Goal: Task Accomplishment & Management: Complete application form

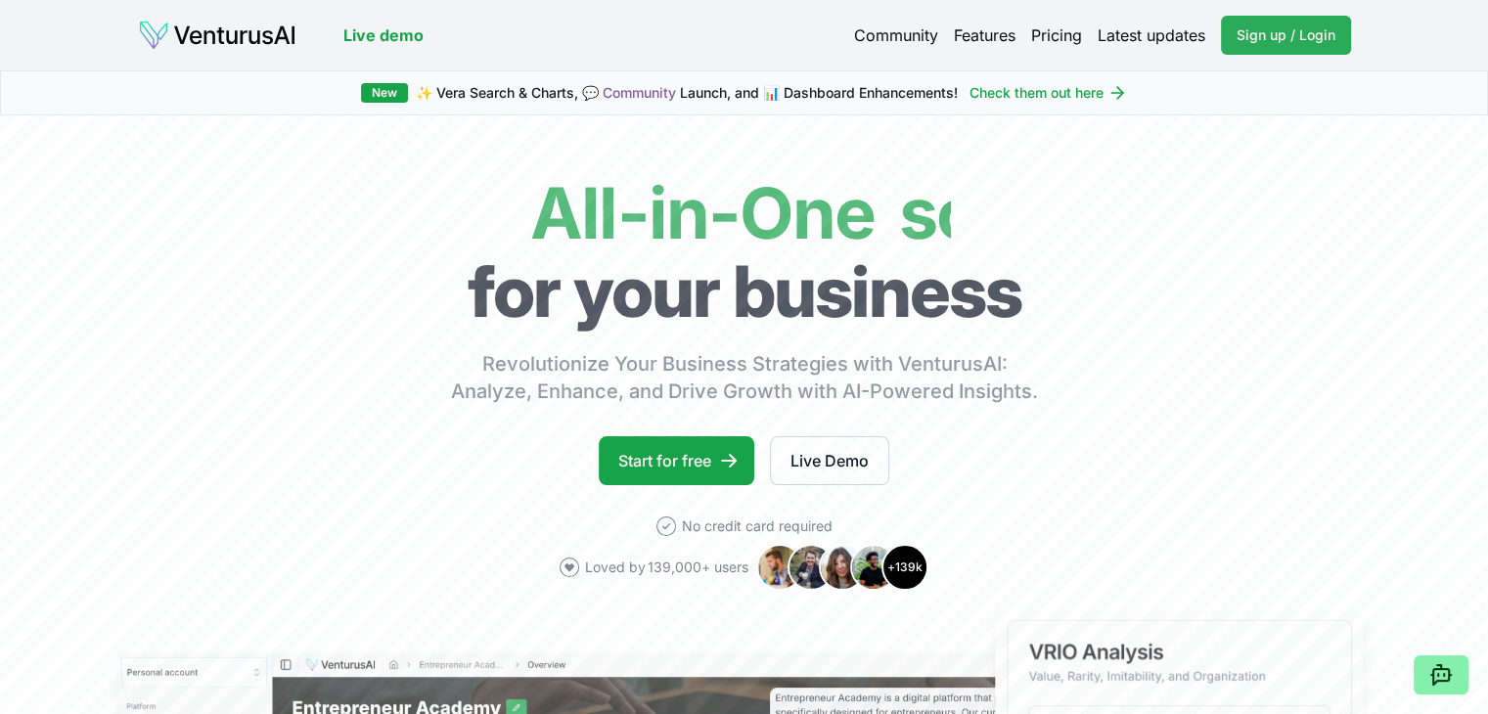
click at [1266, 37] on span "Sign up / Login" at bounding box center [1285, 35] width 99 height 20
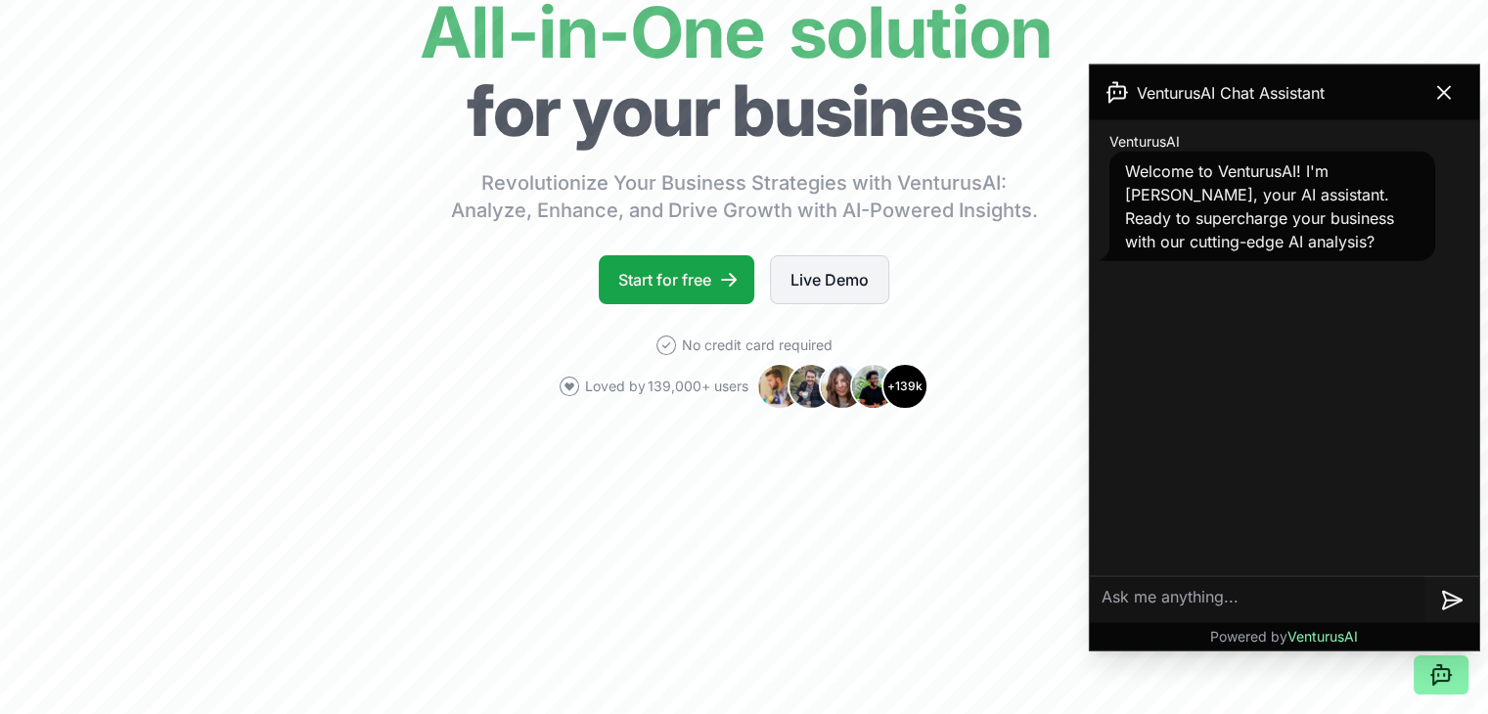
scroll to position [391, 0]
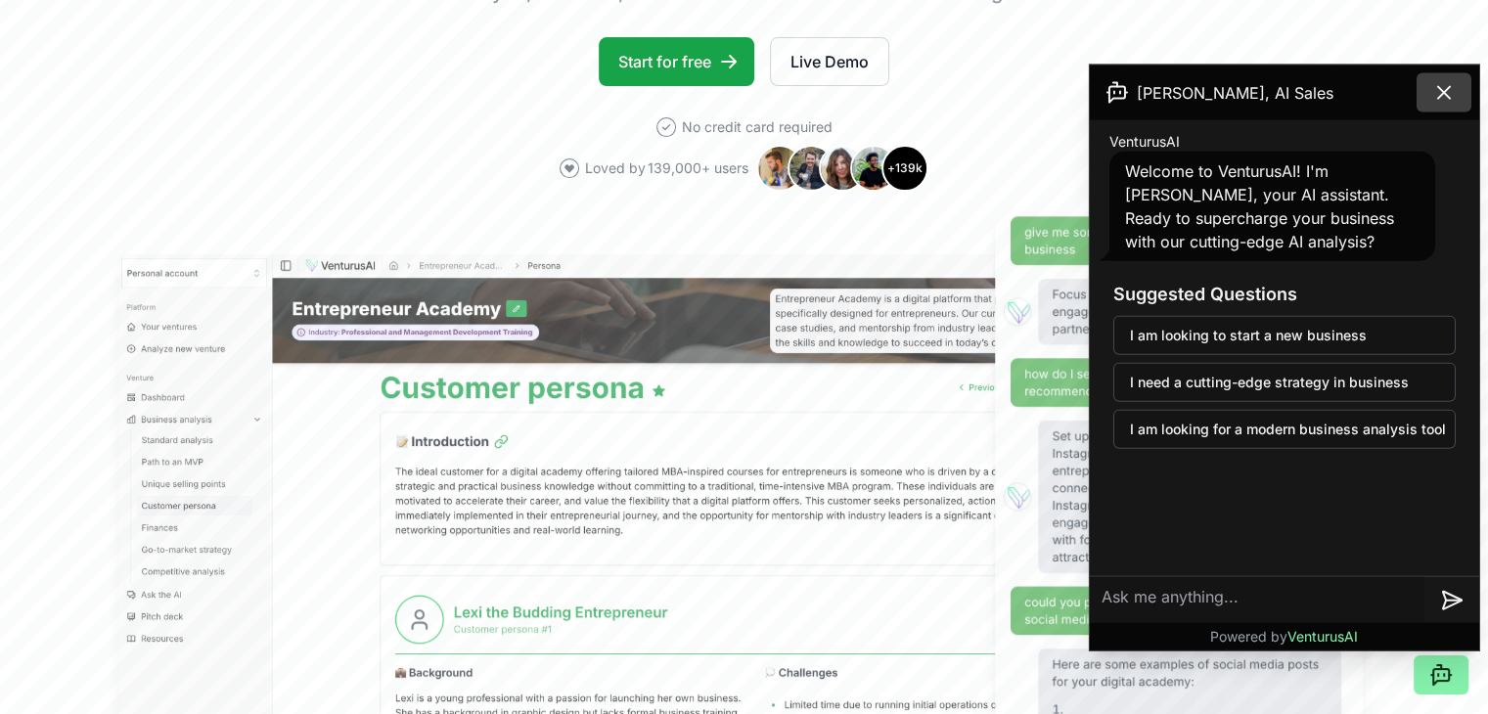
click at [1448, 91] on icon at bounding box center [1443, 92] width 23 height 23
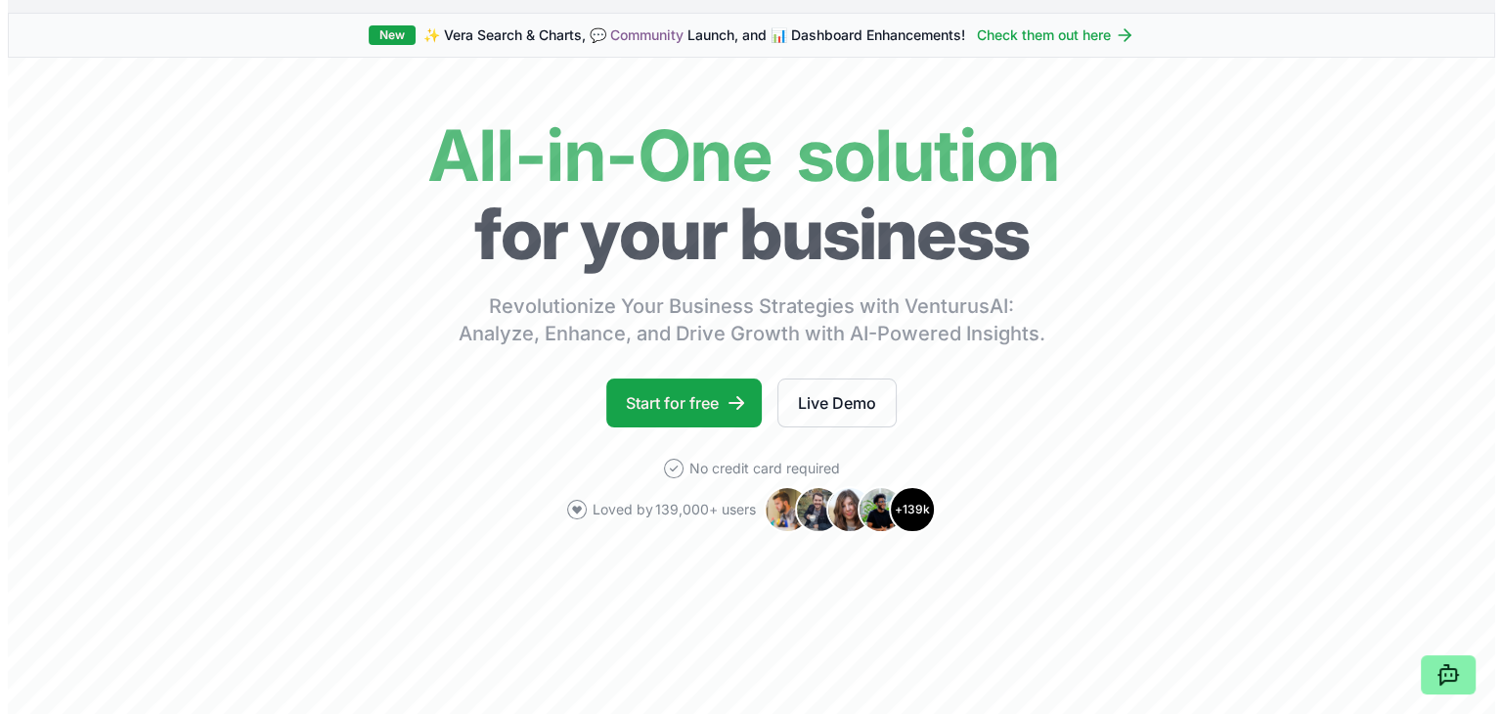
scroll to position [0, 0]
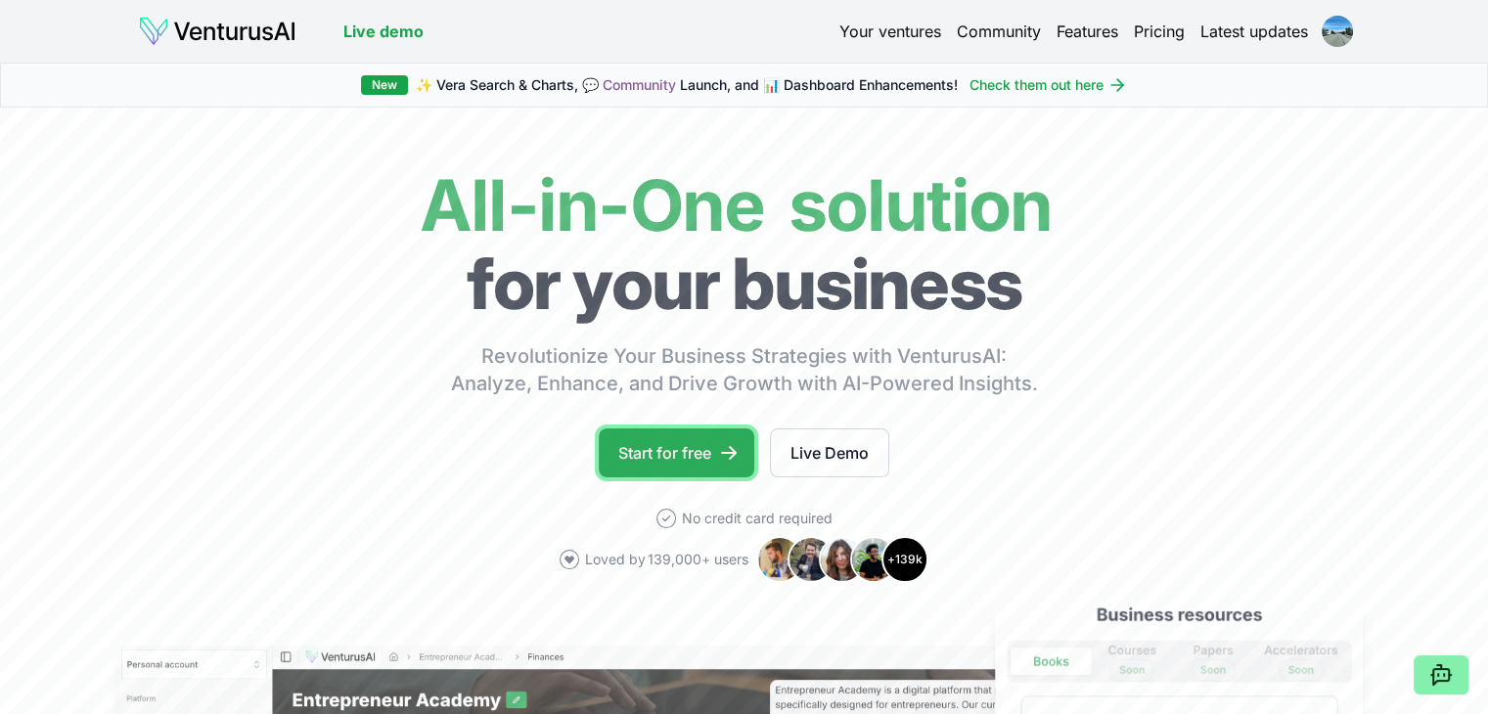
click at [704, 447] on link "Start for free" at bounding box center [677, 452] width 156 height 49
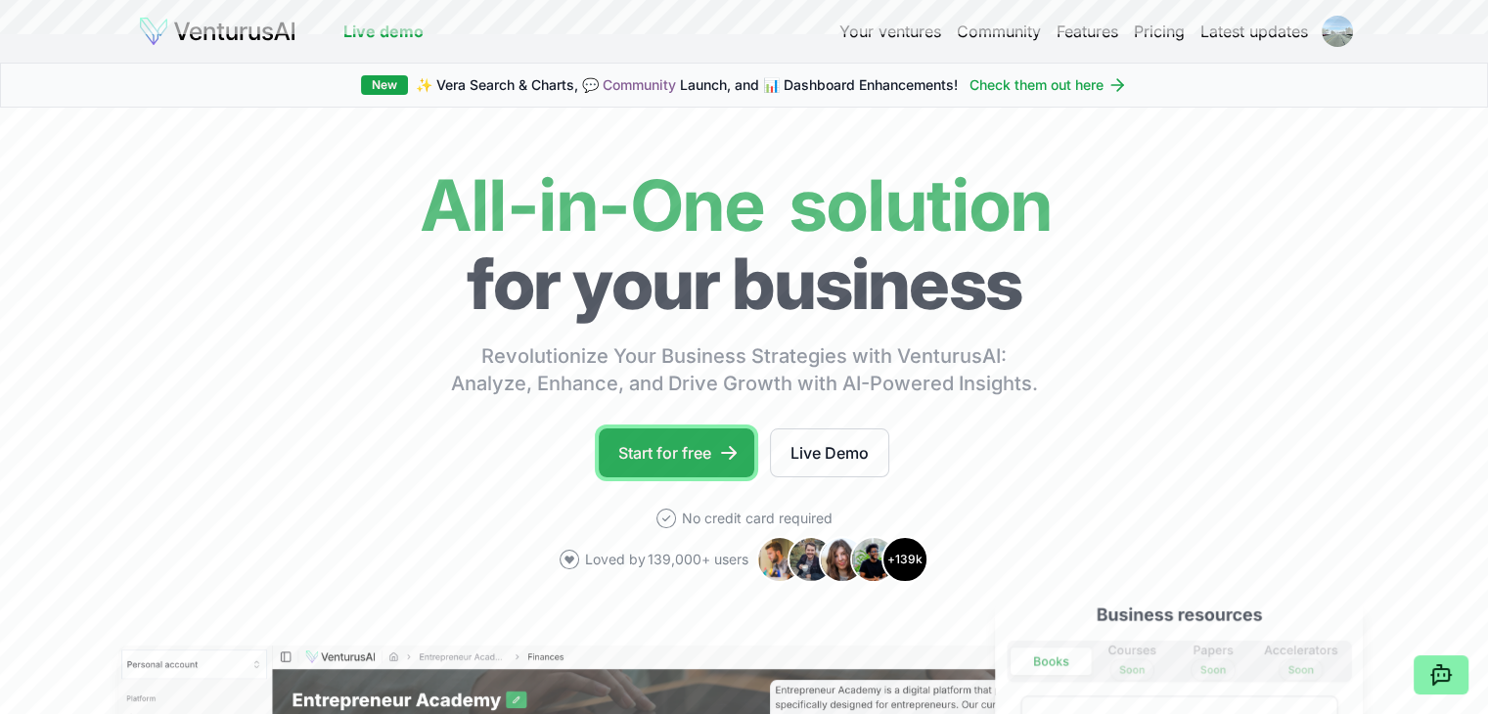
click at [704, 447] on link "Start for free" at bounding box center [677, 452] width 156 height 49
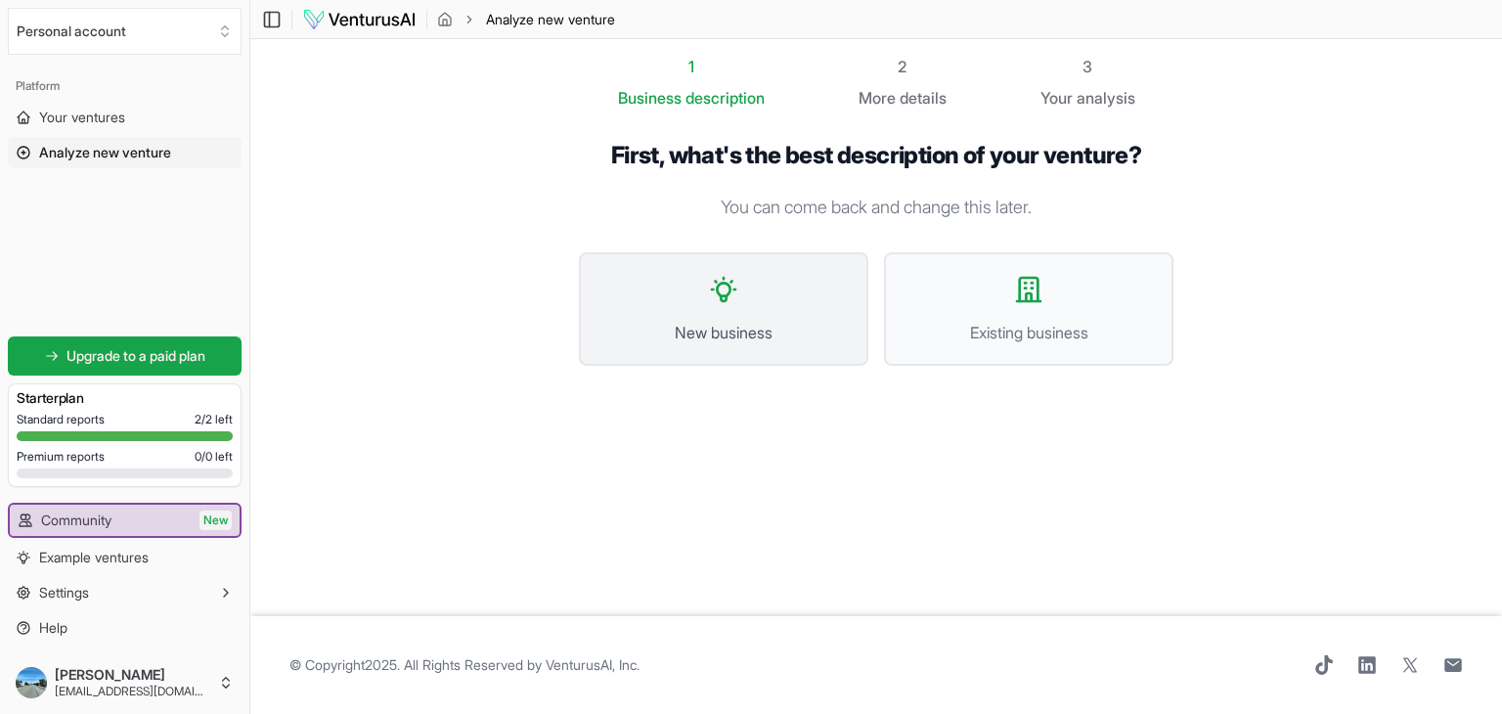
click at [722, 311] on button "New business" at bounding box center [724, 308] width 290 height 113
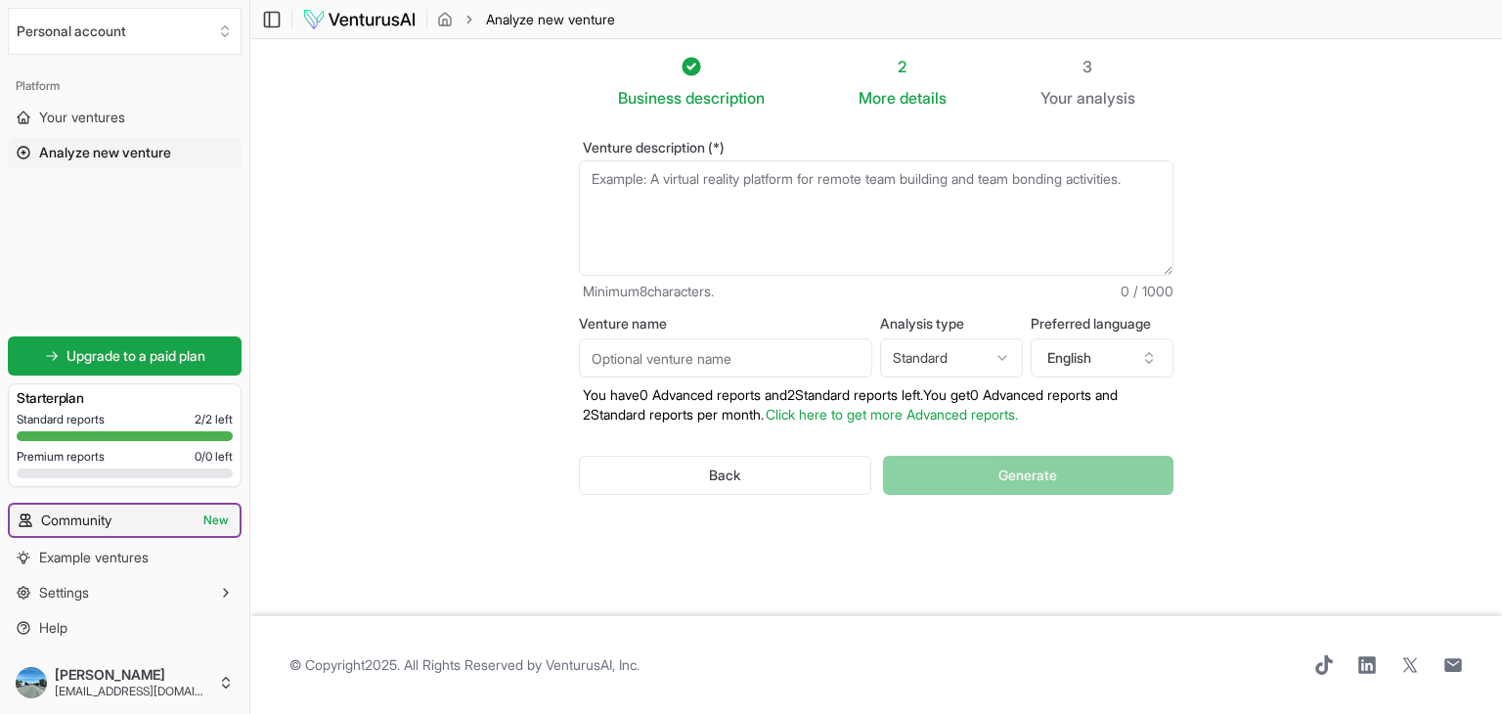
click at [183, 511] on link "Community New" at bounding box center [125, 520] width 230 height 31
click at [223, 518] on span "New" at bounding box center [216, 521] width 32 height 20
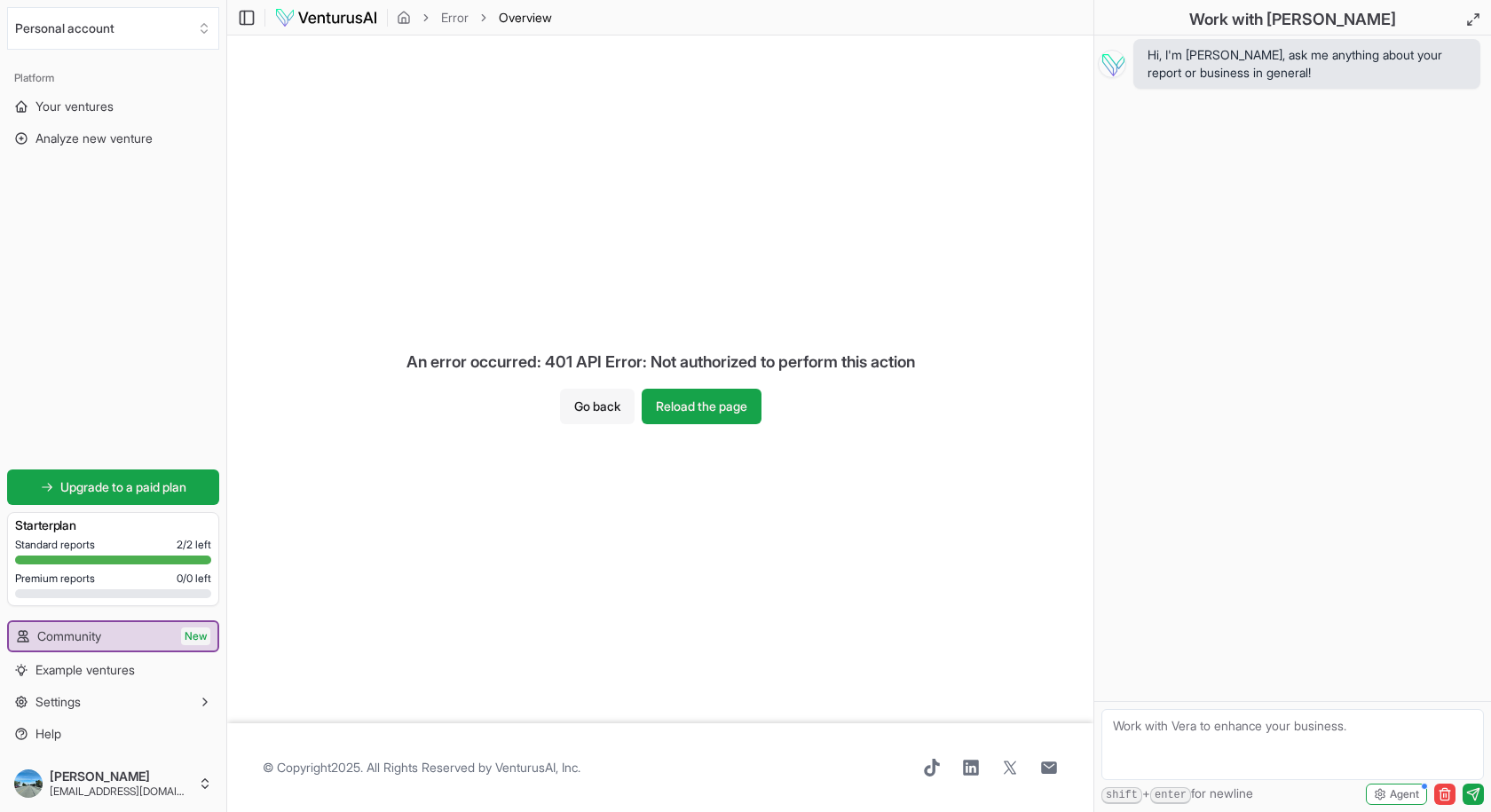
click at [601, 416] on button "Go back" at bounding box center [597, 406] width 74 height 35
click at [600, 408] on button "Go back" at bounding box center [597, 406] width 74 height 35
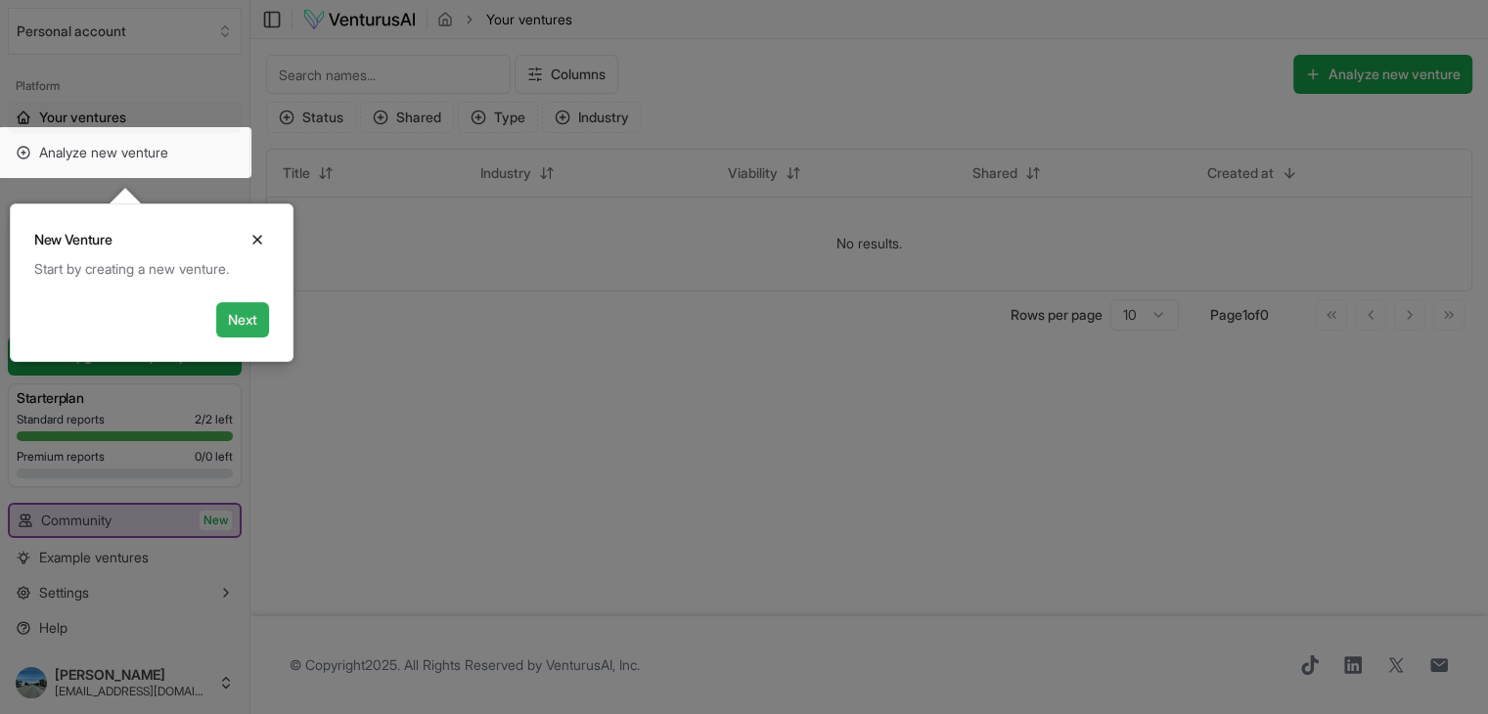
click at [245, 318] on button "Next" at bounding box center [242, 319] width 53 height 35
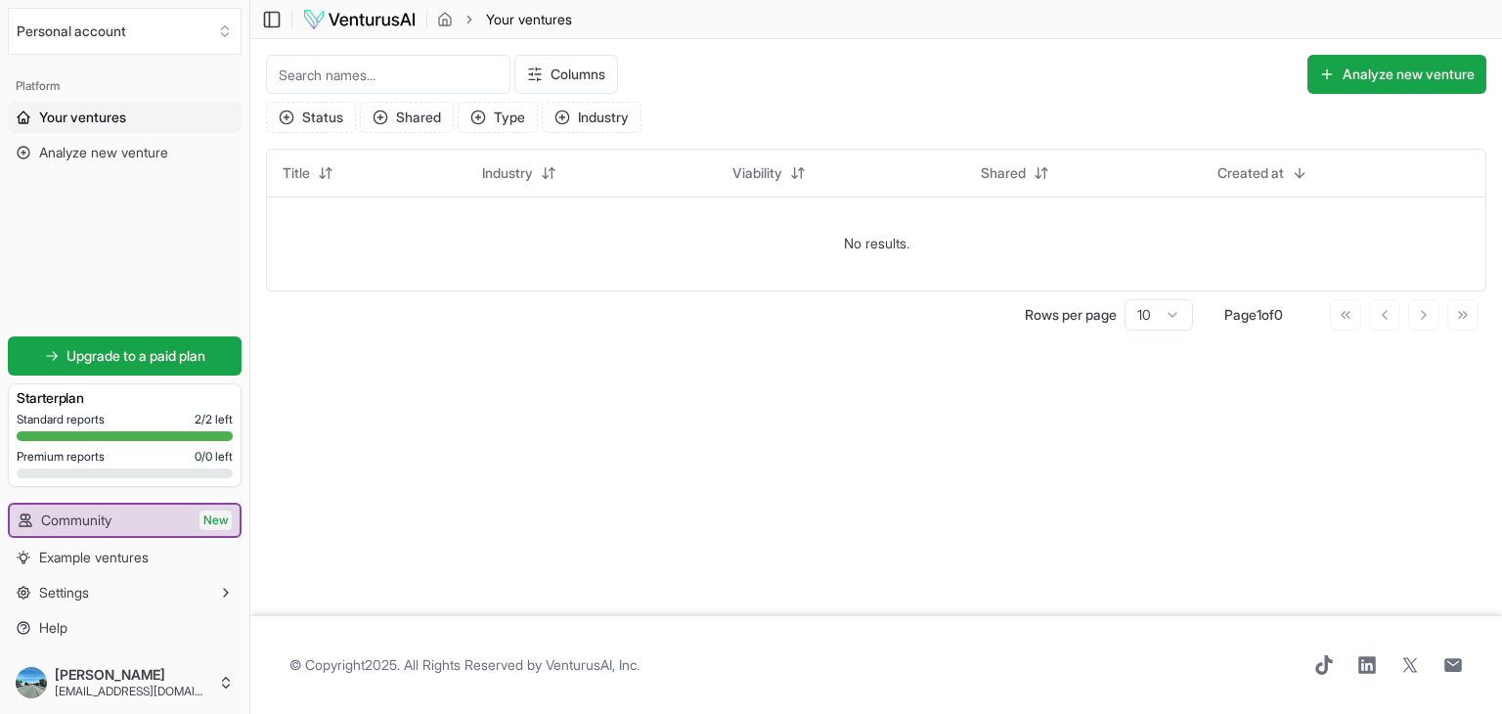
click at [245, 318] on div "Platform Your ventures Analyze new venture Get started for free Upgrade to a pa…" at bounding box center [124, 357] width 249 height 589
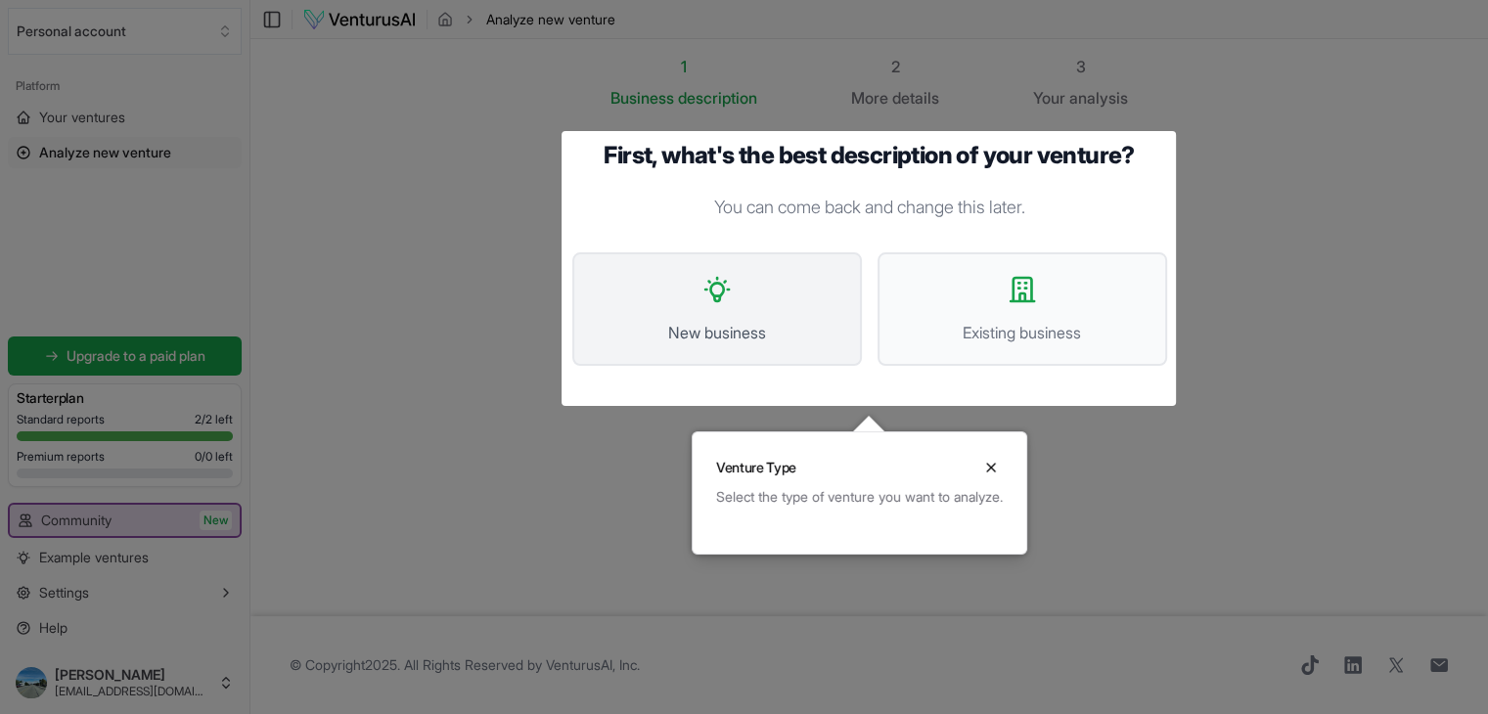
click at [743, 337] on span "New business" at bounding box center [717, 332] width 246 height 23
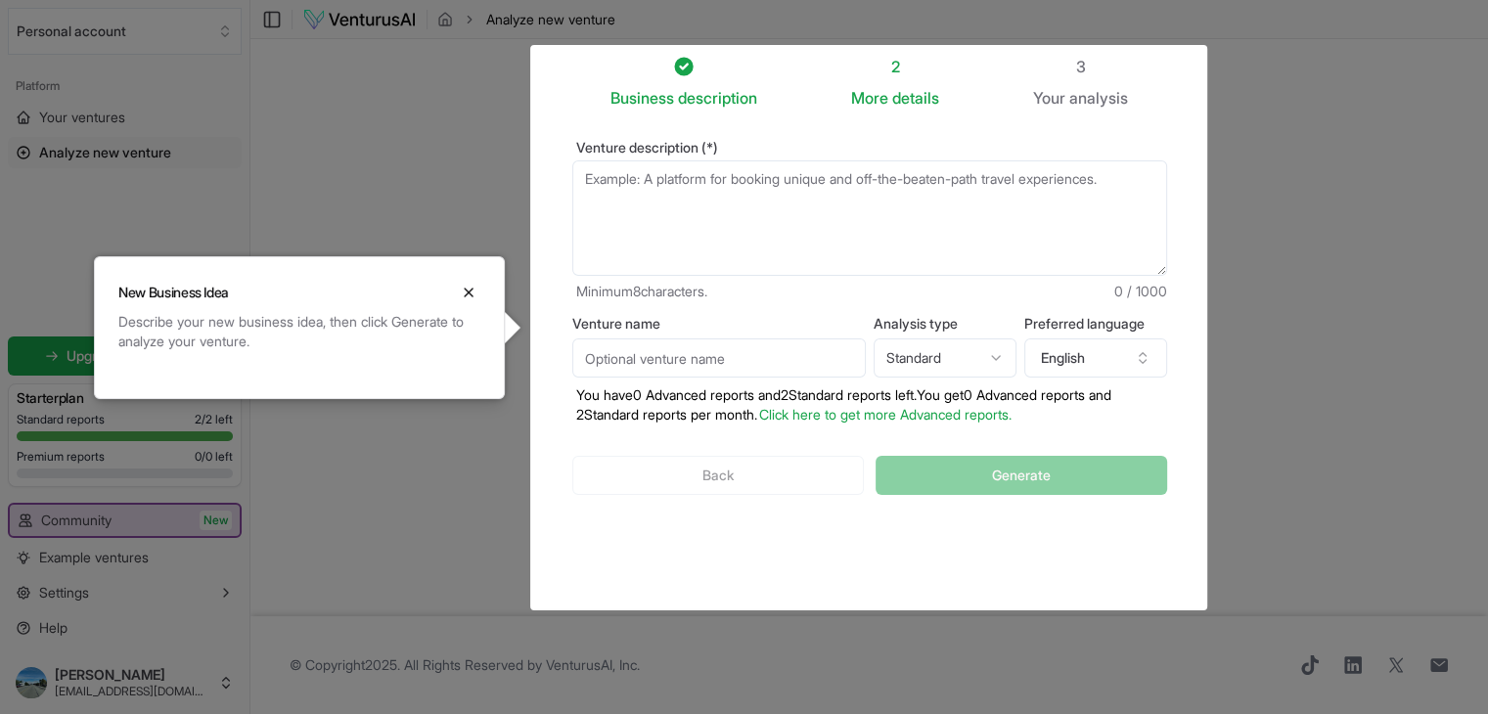
click at [996, 360] on html "We value your privacy We use cookies to enhance your browsing experience, serve…" at bounding box center [744, 357] width 1488 height 714
click at [994, 357] on html "We value your privacy We use cookies to enhance your browsing experience, serve…" at bounding box center [744, 357] width 1488 height 714
click at [1141, 366] on button "English" at bounding box center [1095, 357] width 143 height 39
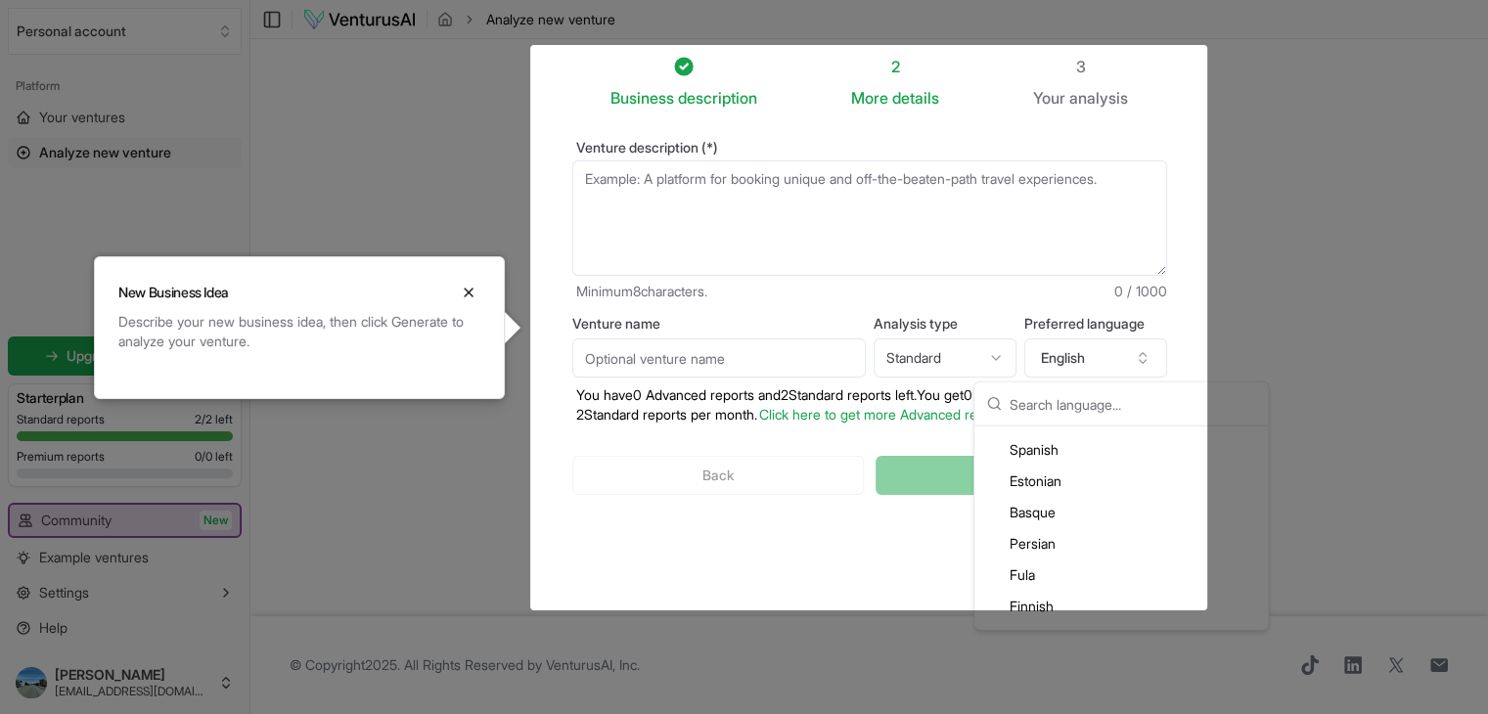
scroll to position [1174, 0]
click at [1085, 466] on div "Spanish" at bounding box center [1121, 461] width 286 height 31
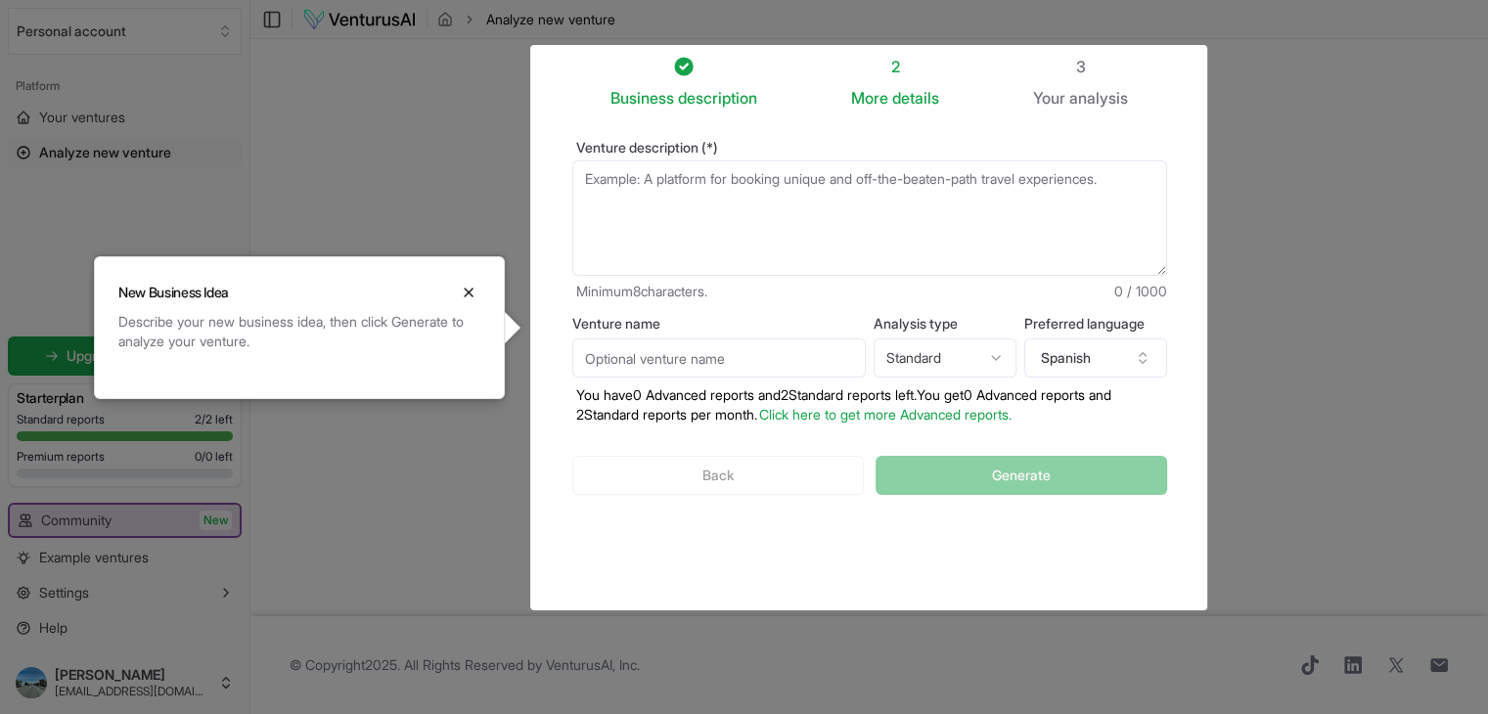
click at [600, 198] on textarea "Venture description (*)" at bounding box center [869, 217] width 595 height 115
type textarea "{"
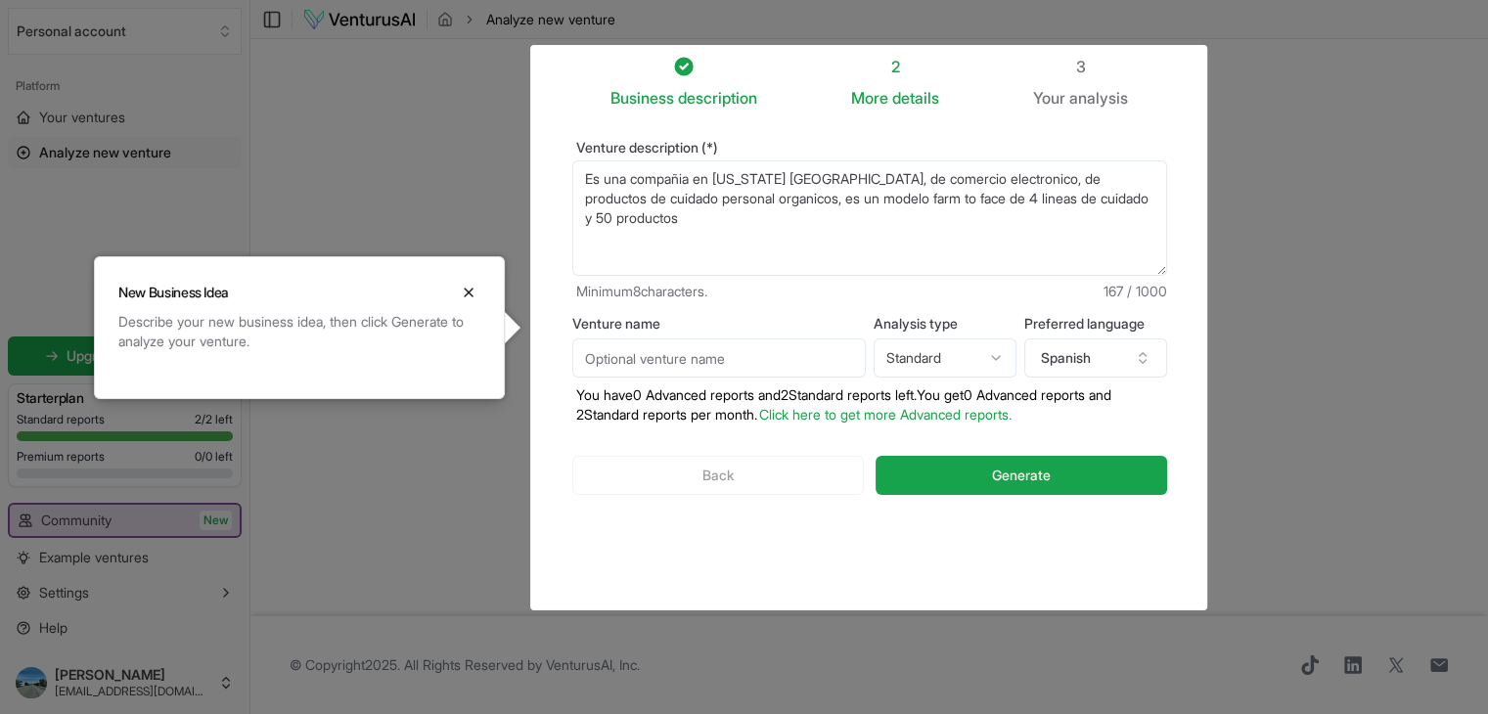
type textarea "Es una compañia en california usa, de comercio electronico, de productos de cui…"
click at [812, 366] on input "Venture name" at bounding box center [718, 357] width 293 height 39
type input "O"
type input "ejemplo 1"
click at [1056, 477] on button "Generate" at bounding box center [1020, 475] width 291 height 39
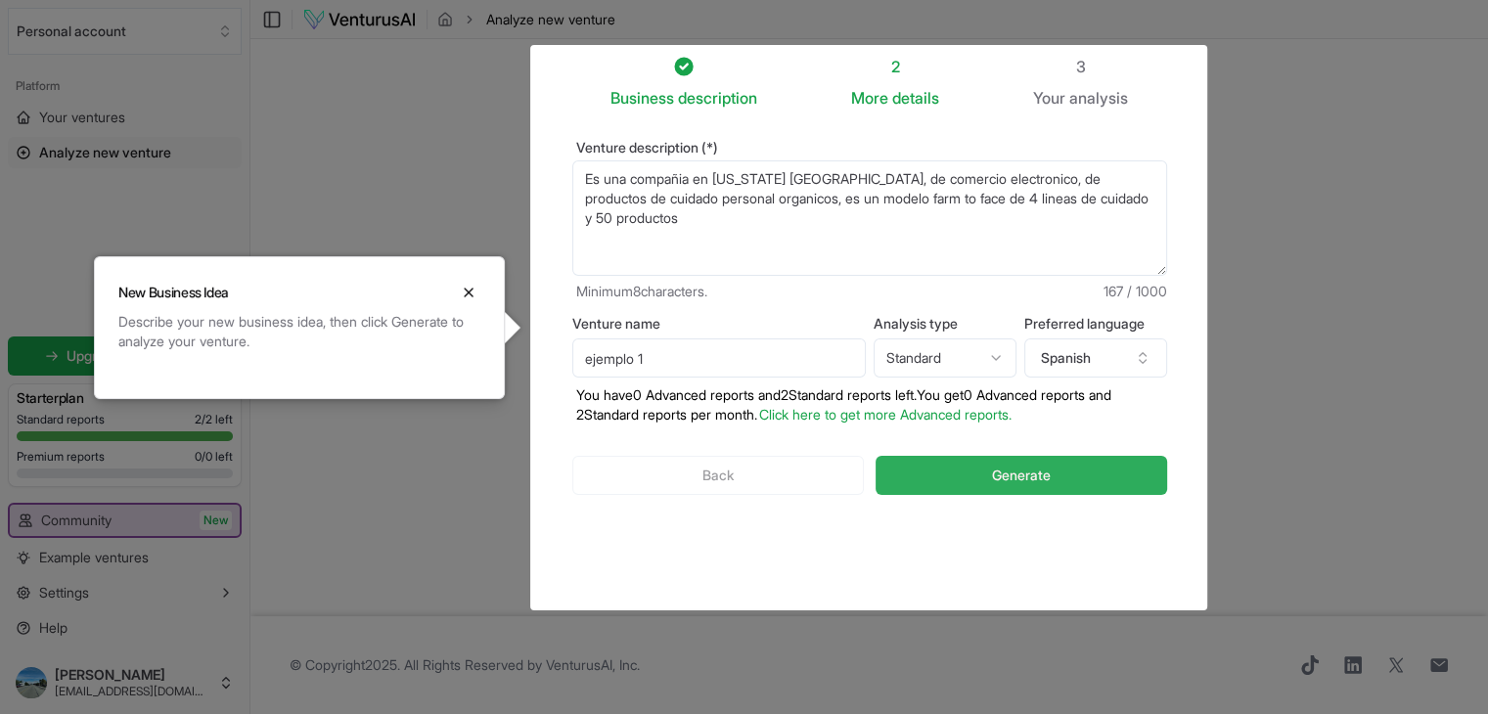
click at [1056, 477] on div "Back Generate" at bounding box center [869, 476] width 595 height 102
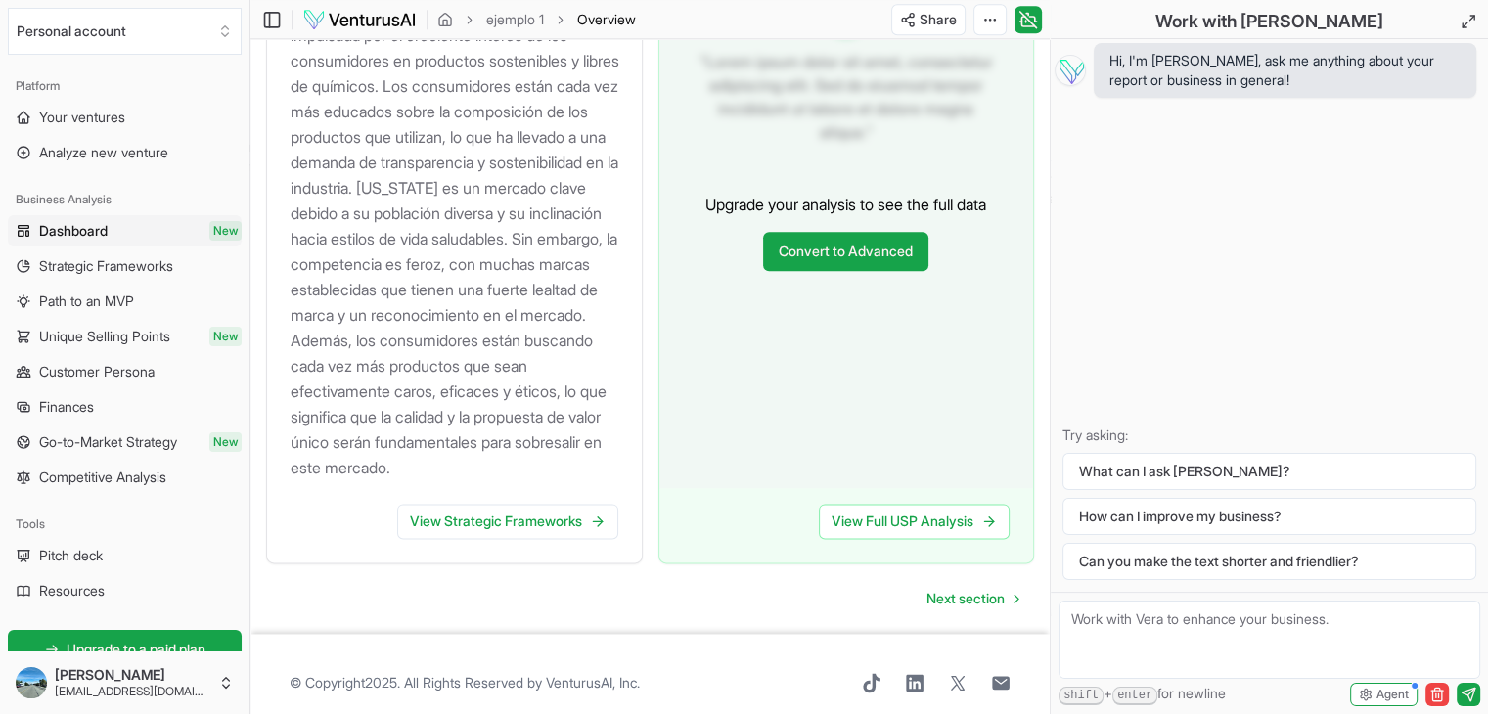
scroll to position [2414, 0]
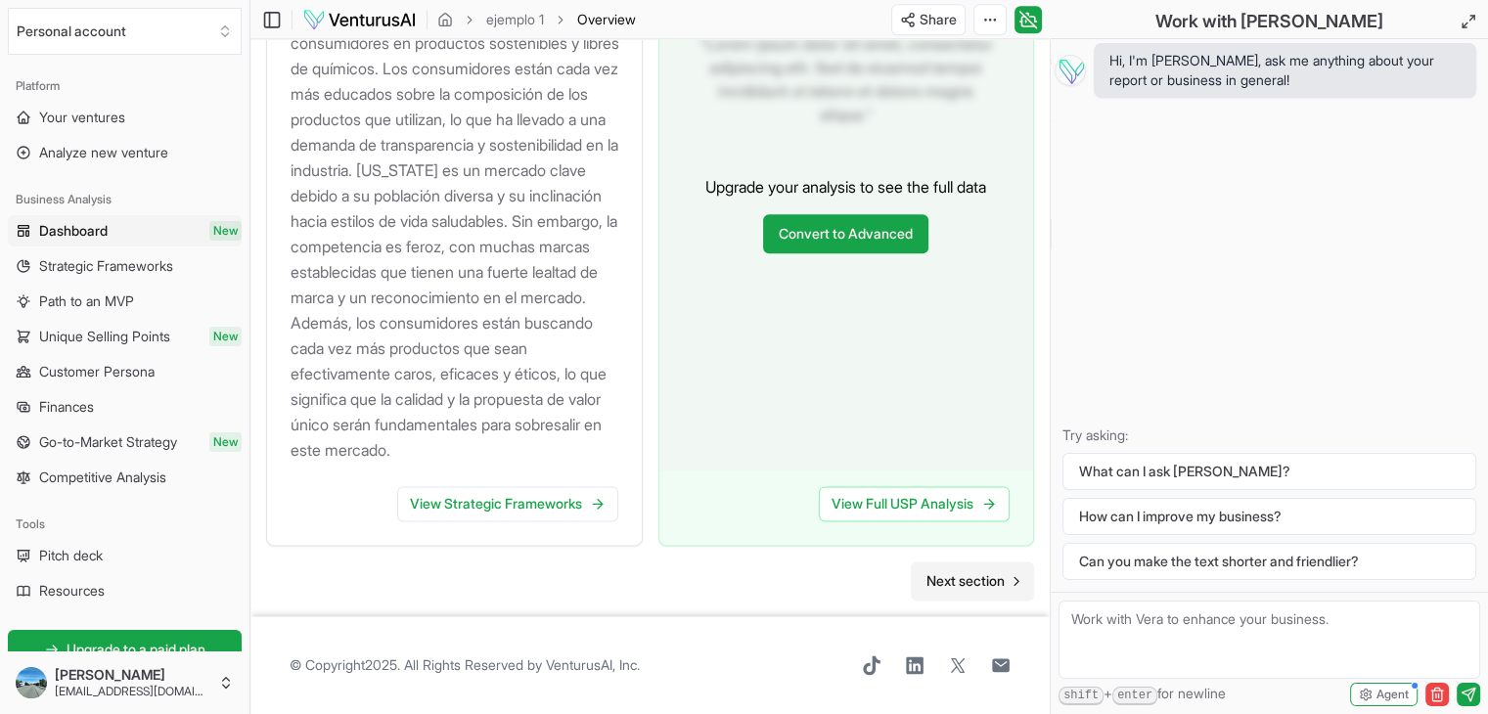
click at [956, 585] on span "Next section" at bounding box center [965, 581] width 78 height 20
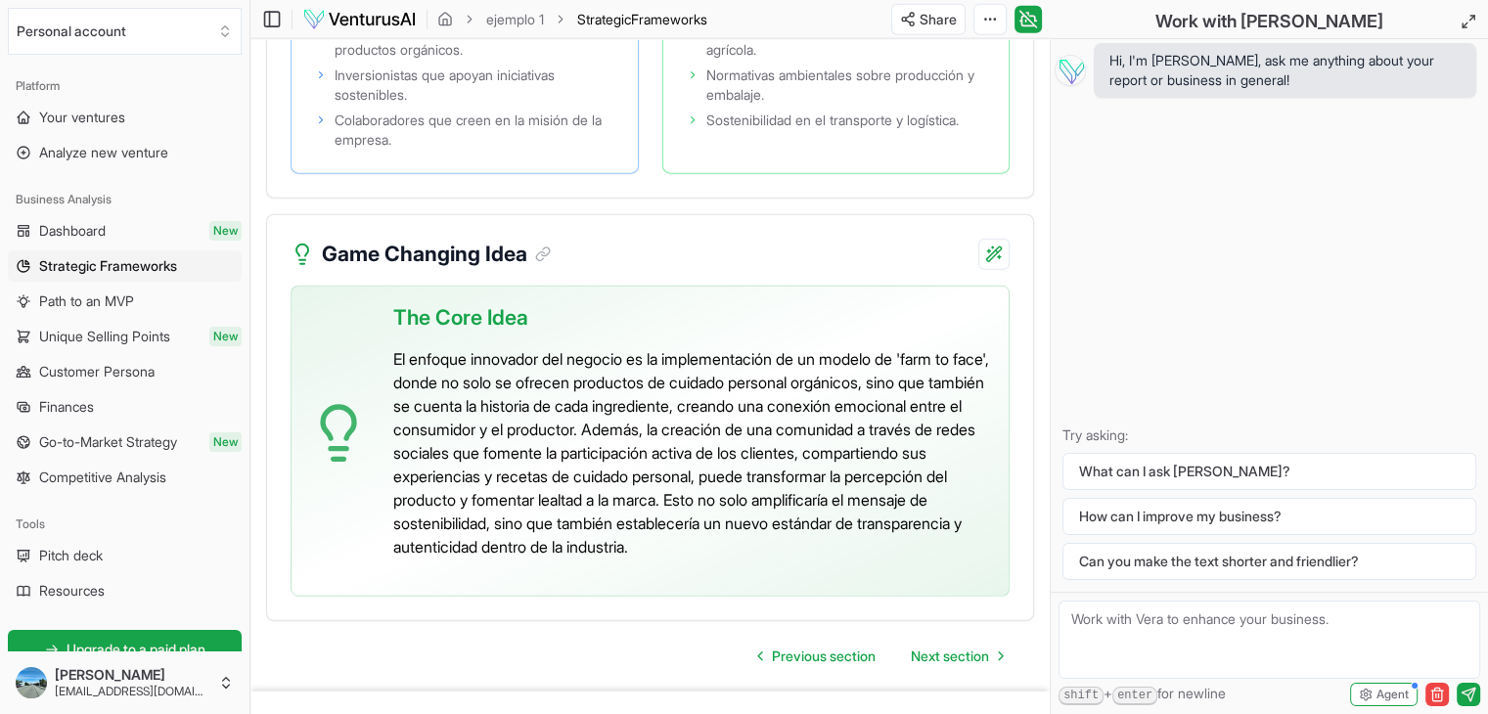
scroll to position [4921, 0]
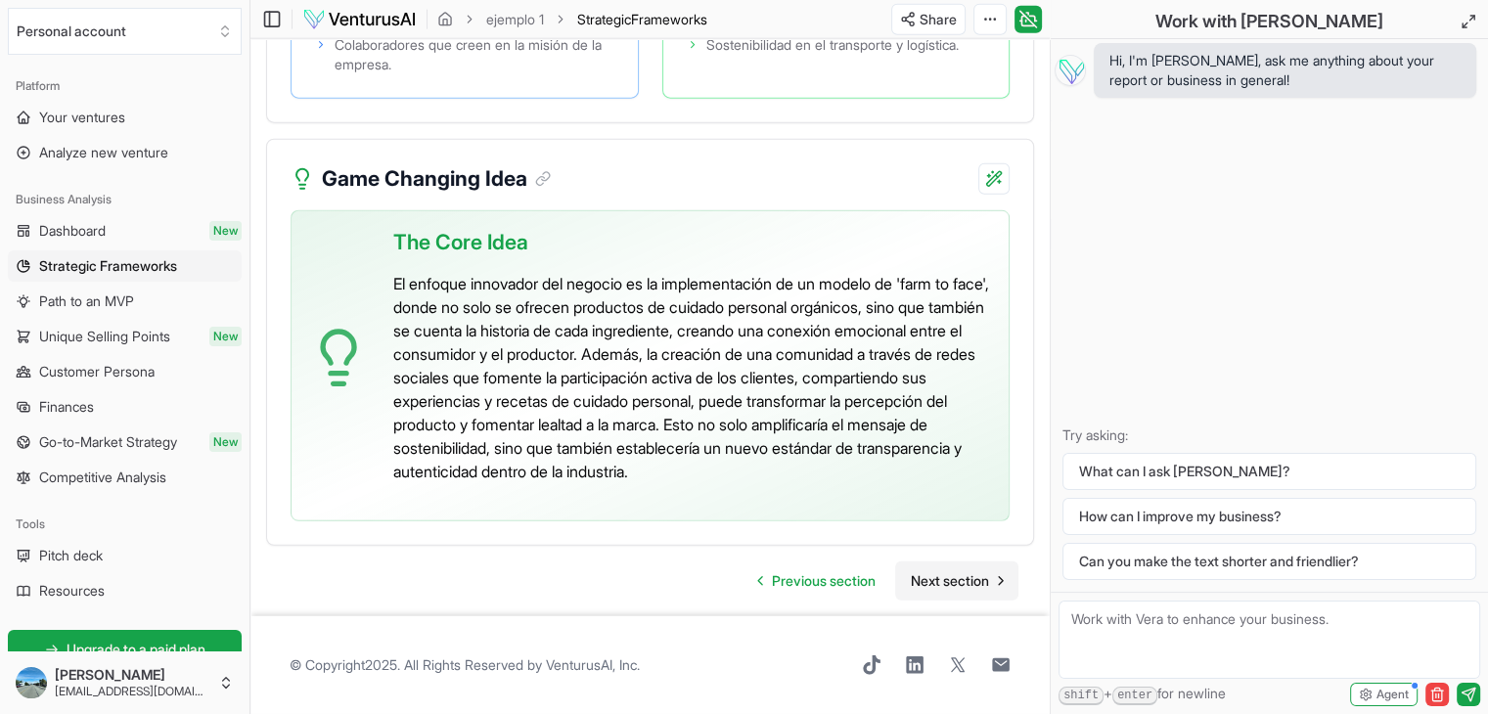
click at [930, 587] on span "Next section" at bounding box center [950, 581] width 78 height 20
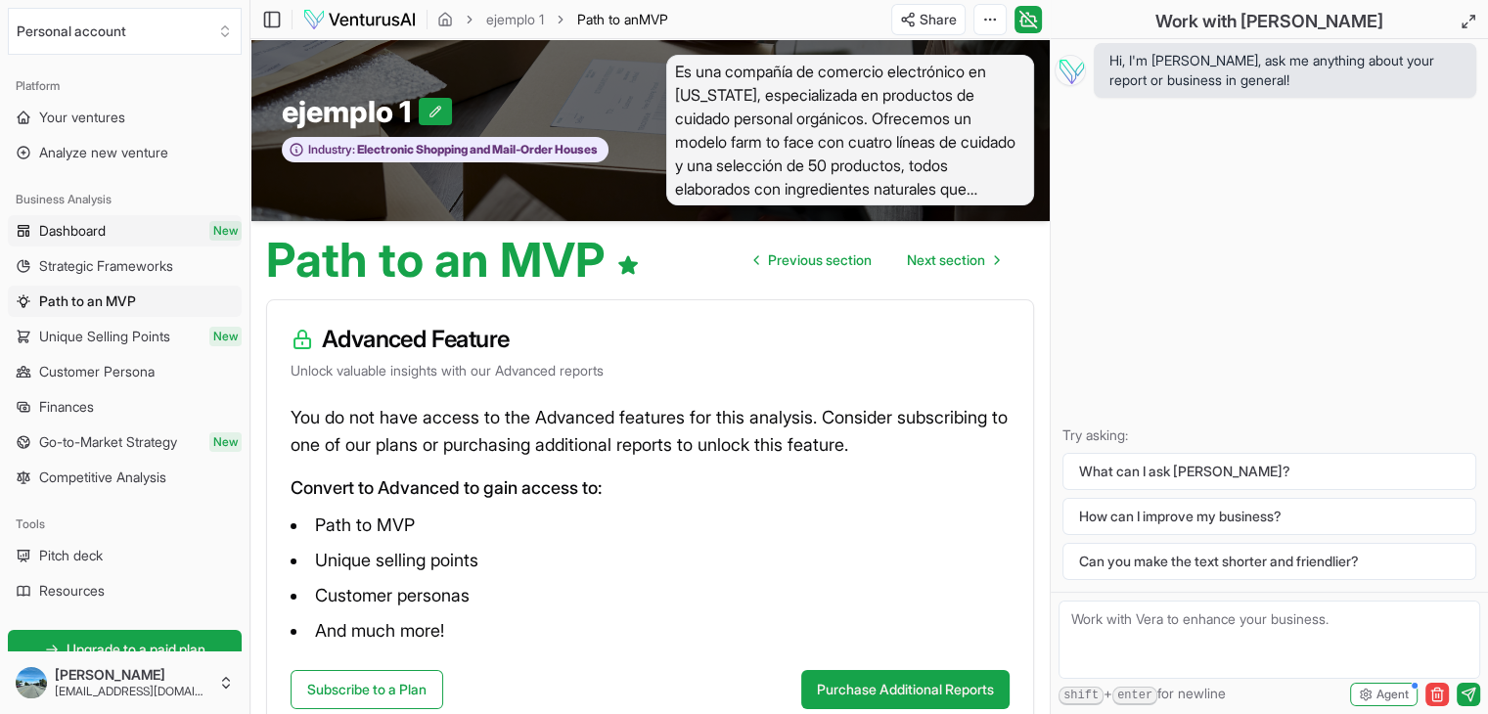
click at [89, 229] on span "Dashboard" at bounding box center [72, 231] width 67 height 20
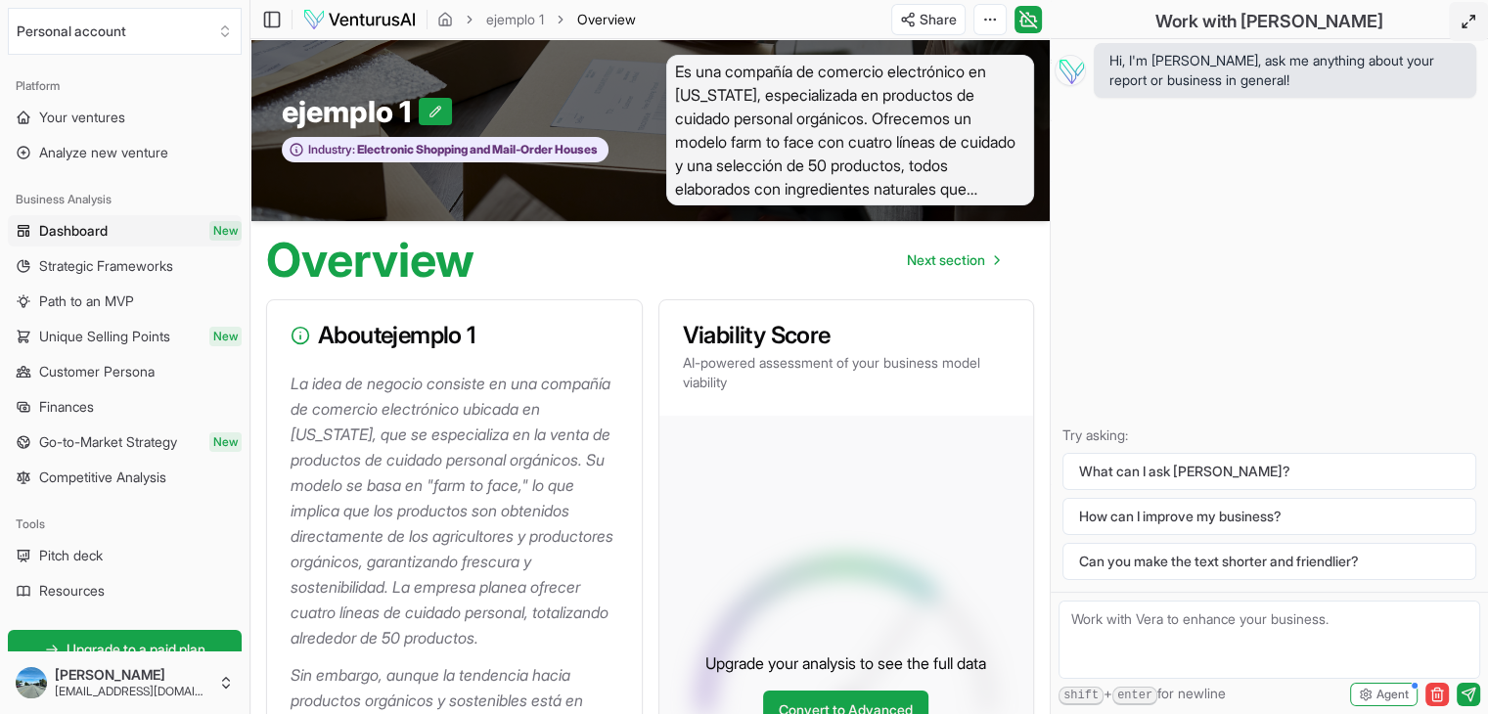
click at [1468, 18] on icon at bounding box center [1468, 22] width 16 height 16
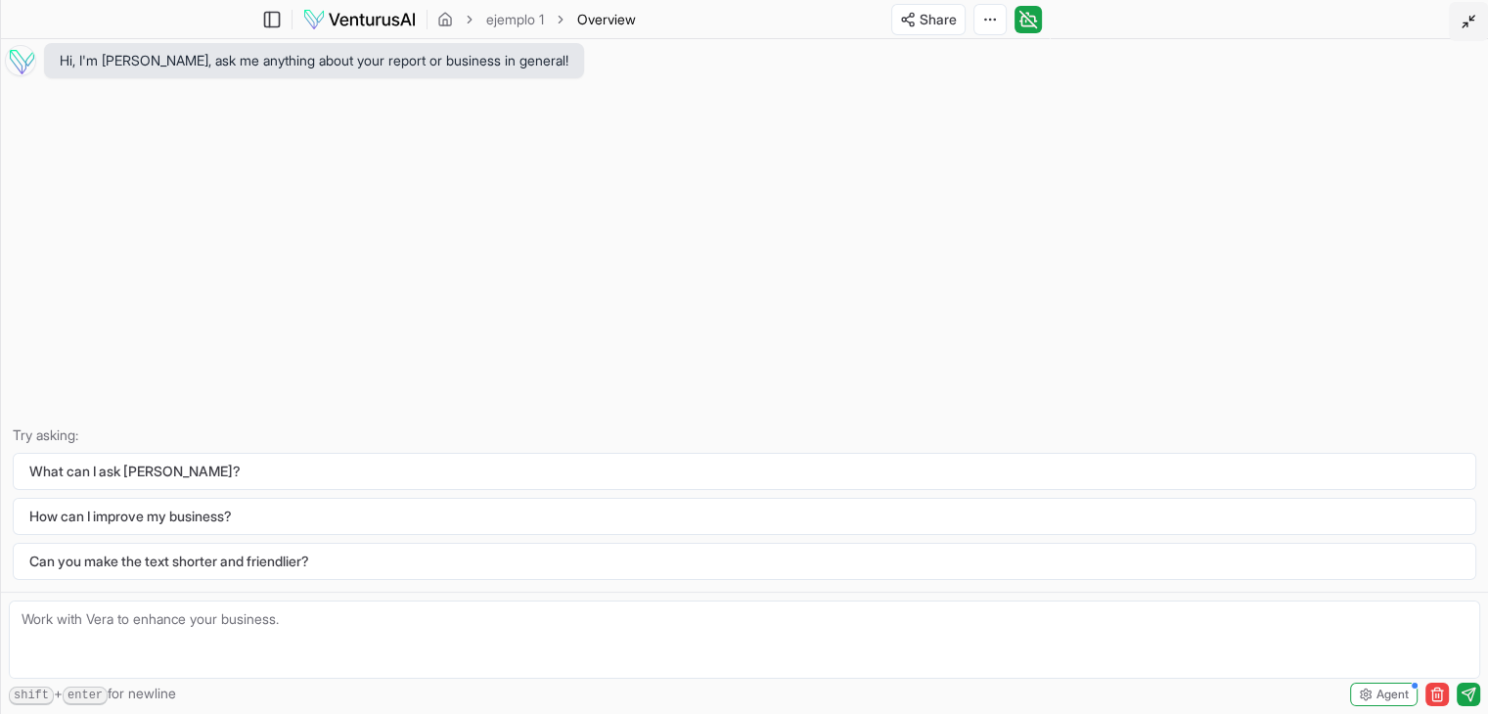
click at [1462, 24] on icon at bounding box center [1468, 22] width 16 height 16
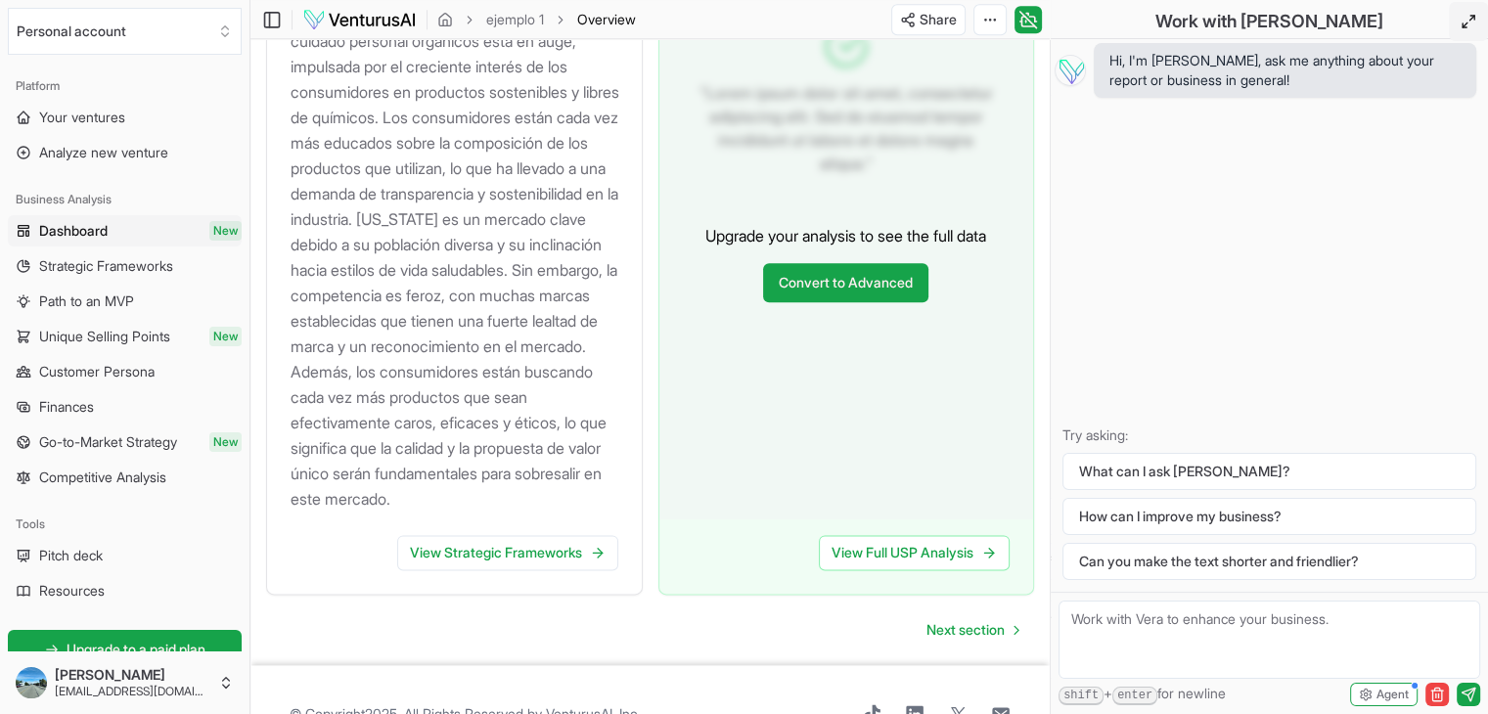
scroll to position [2414, 0]
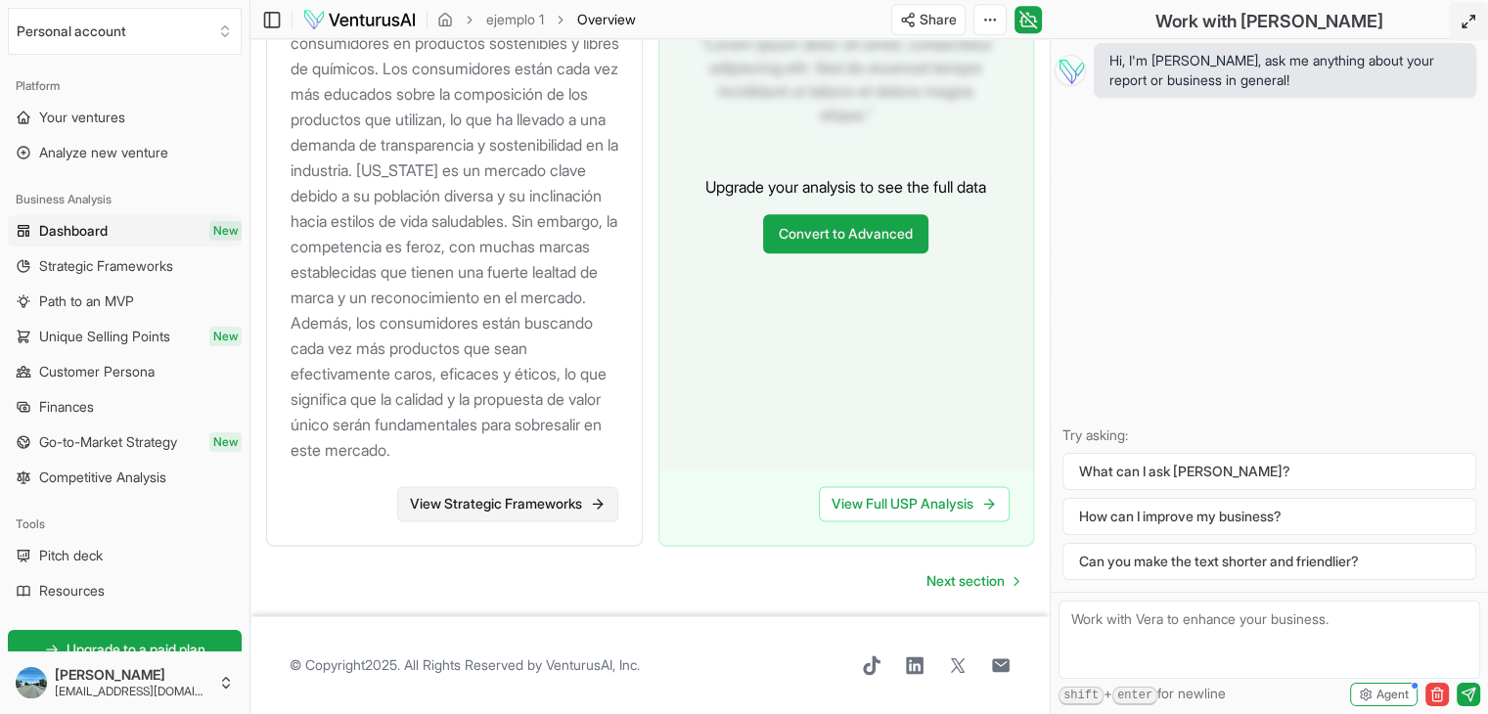
click at [516, 497] on link "View Strategic Frameworks" at bounding box center [507, 503] width 221 height 35
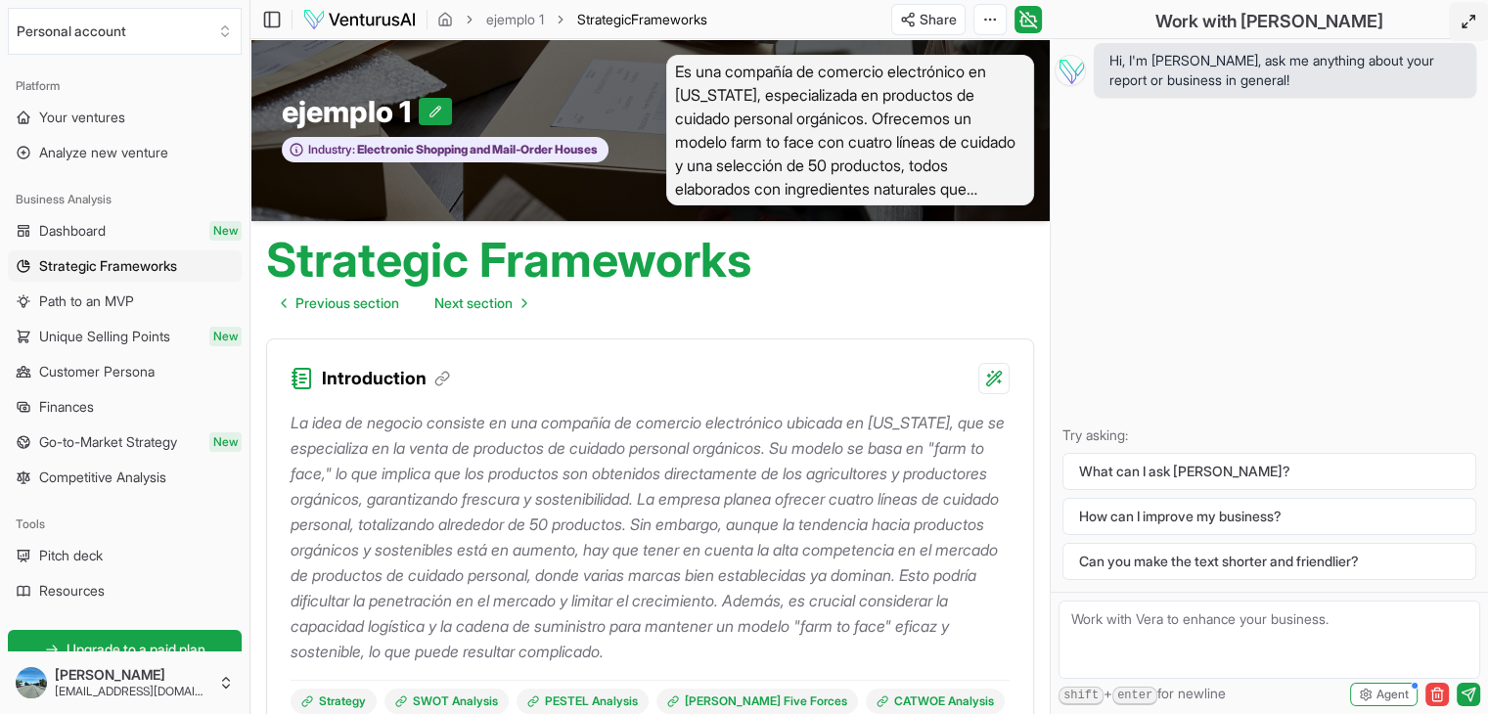
scroll to position [391, 0]
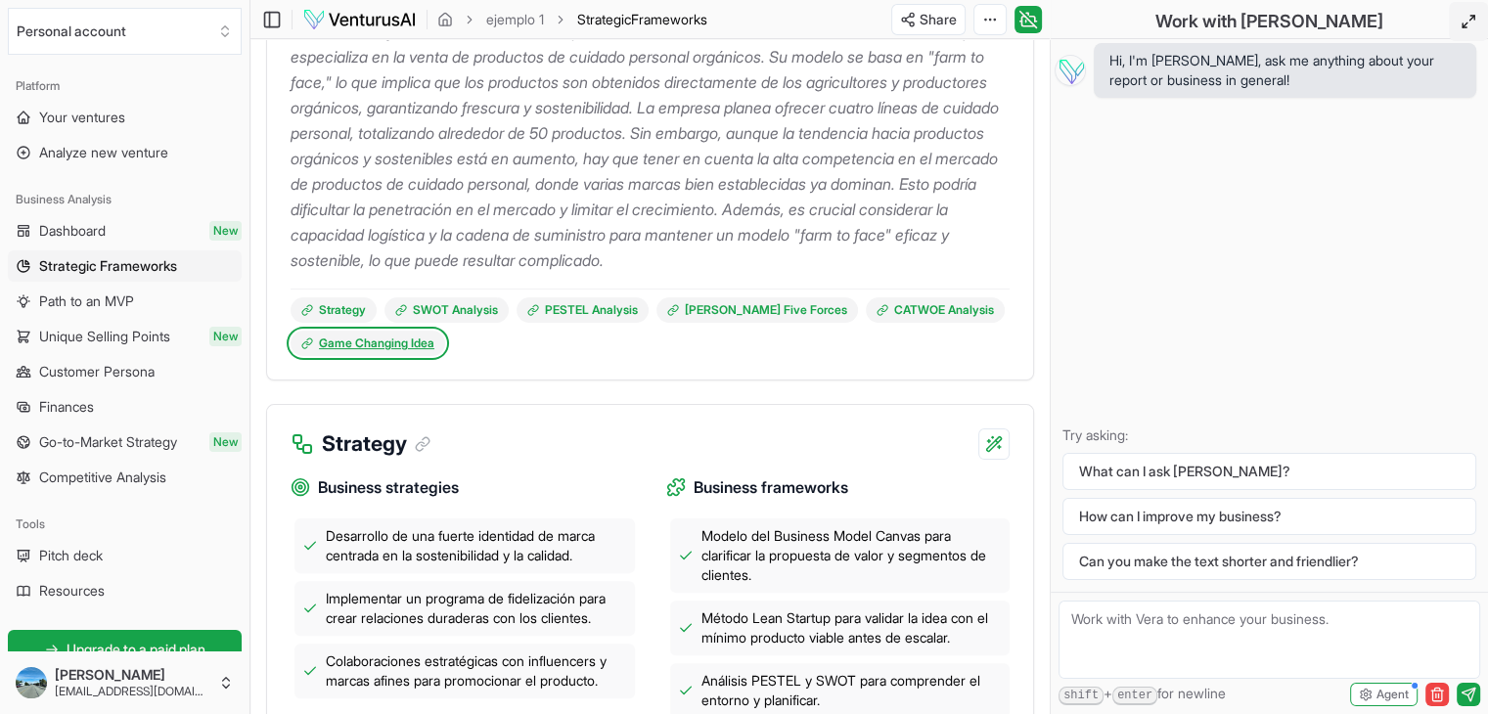
click at [373, 347] on link "Game Changing Idea" at bounding box center [368, 343] width 155 height 25
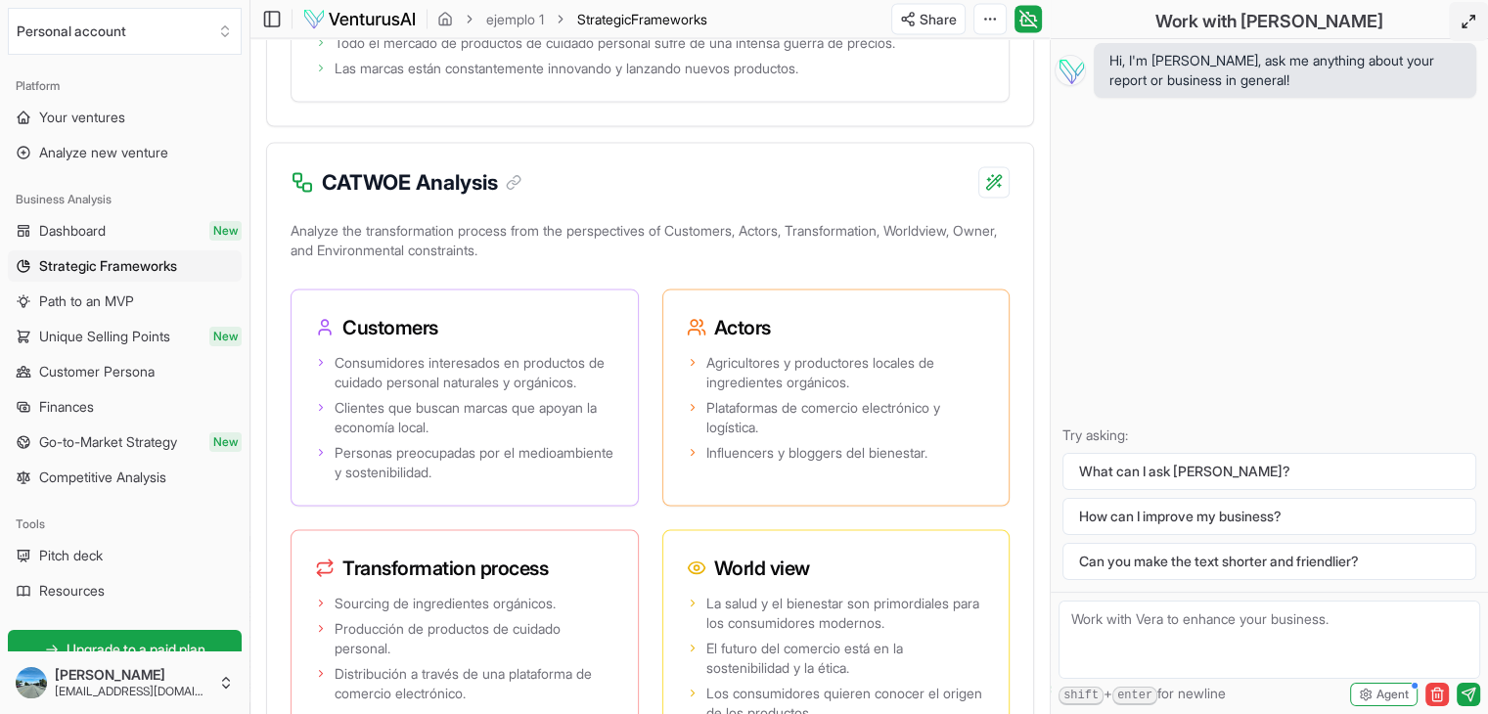
scroll to position [3845, 0]
